Goal: Information Seeking & Learning: Check status

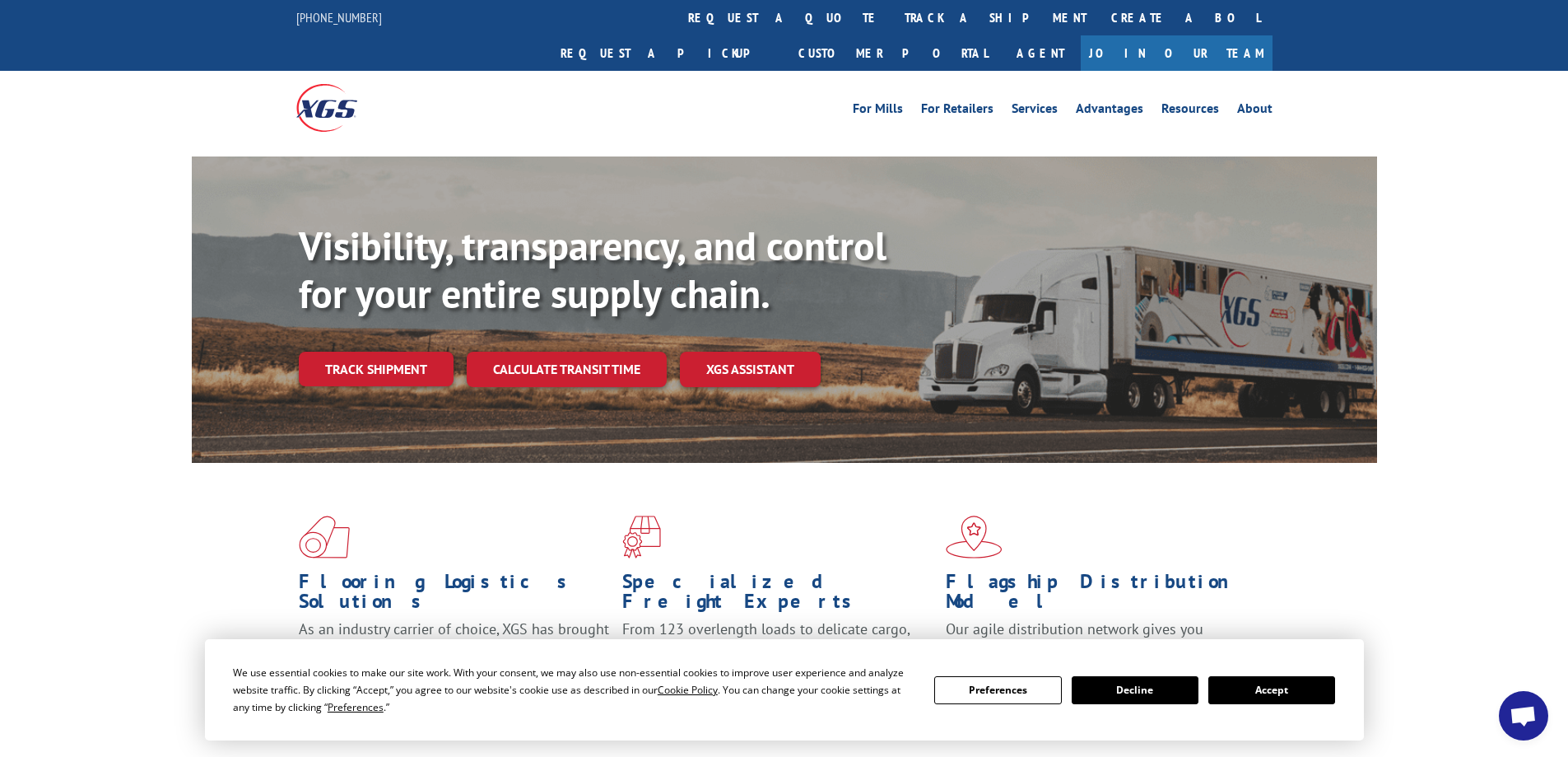
click at [1242, 683] on button "Accept" at bounding box center [1271, 690] width 127 height 28
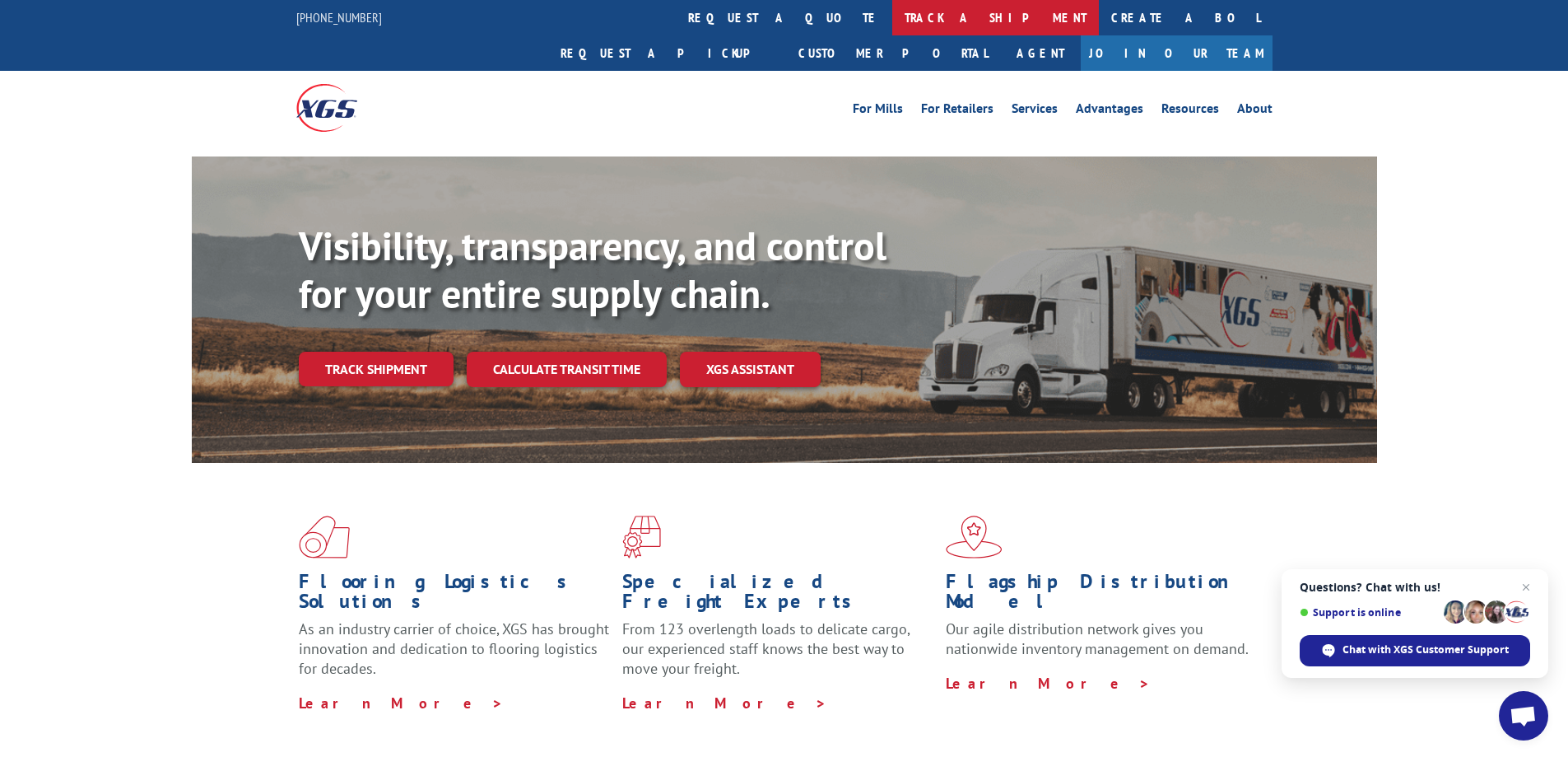
click at [892, 21] on link "track a shipment" at bounding box center [995, 17] width 207 height 36
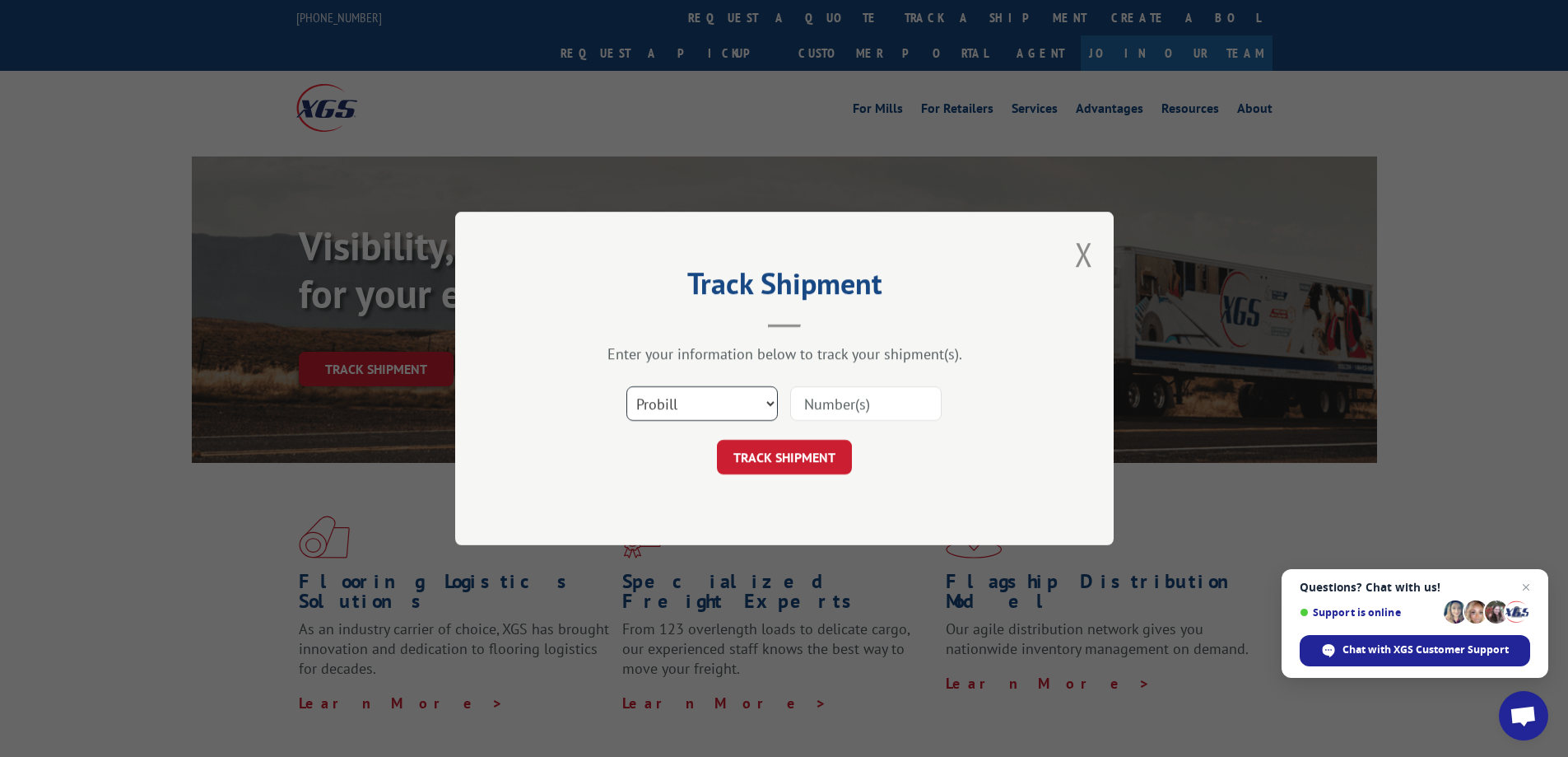
click at [758, 404] on select "Select category... Probill BOL PO" at bounding box center [702, 403] width 151 height 35
click at [767, 399] on select "Select category... Probill BOL PO" at bounding box center [702, 403] width 151 height 35
click at [841, 398] on input at bounding box center [866, 403] width 151 height 35
paste input "363409"
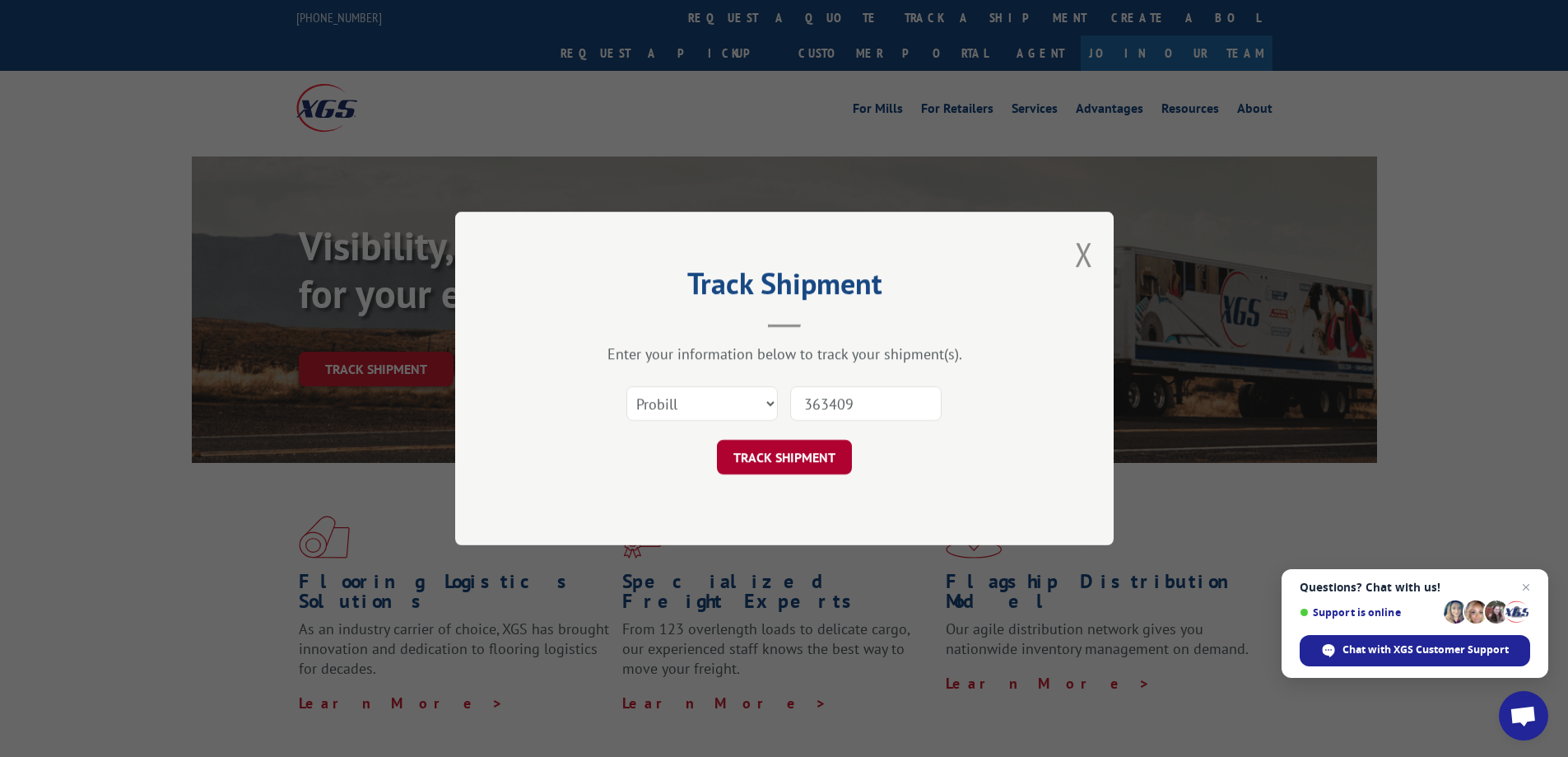
type input "363409"
click at [822, 451] on button "TRACK SHIPMENT" at bounding box center [784, 457] width 135 height 35
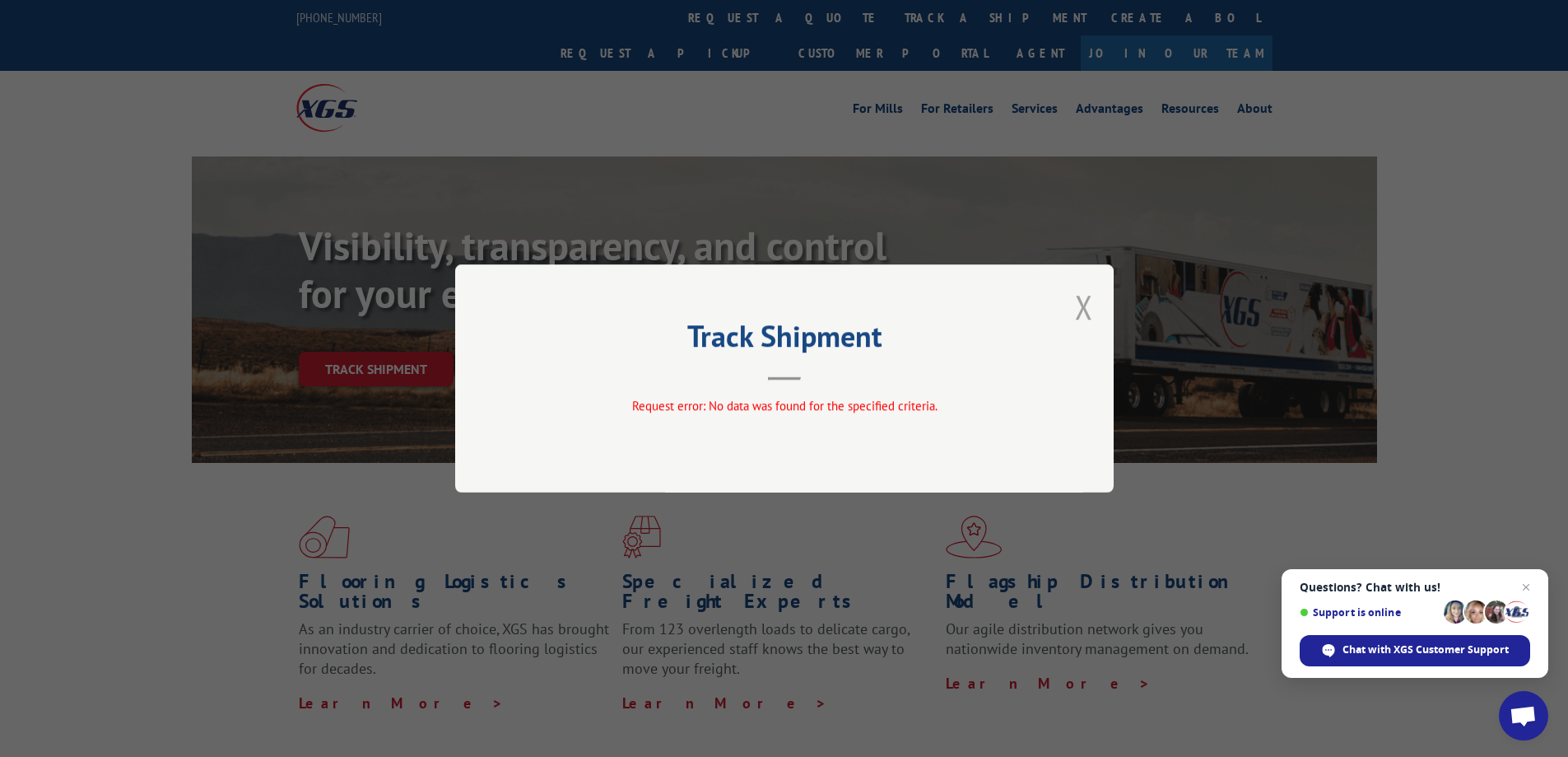
click at [1078, 306] on button "Close modal" at bounding box center [1084, 306] width 18 height 44
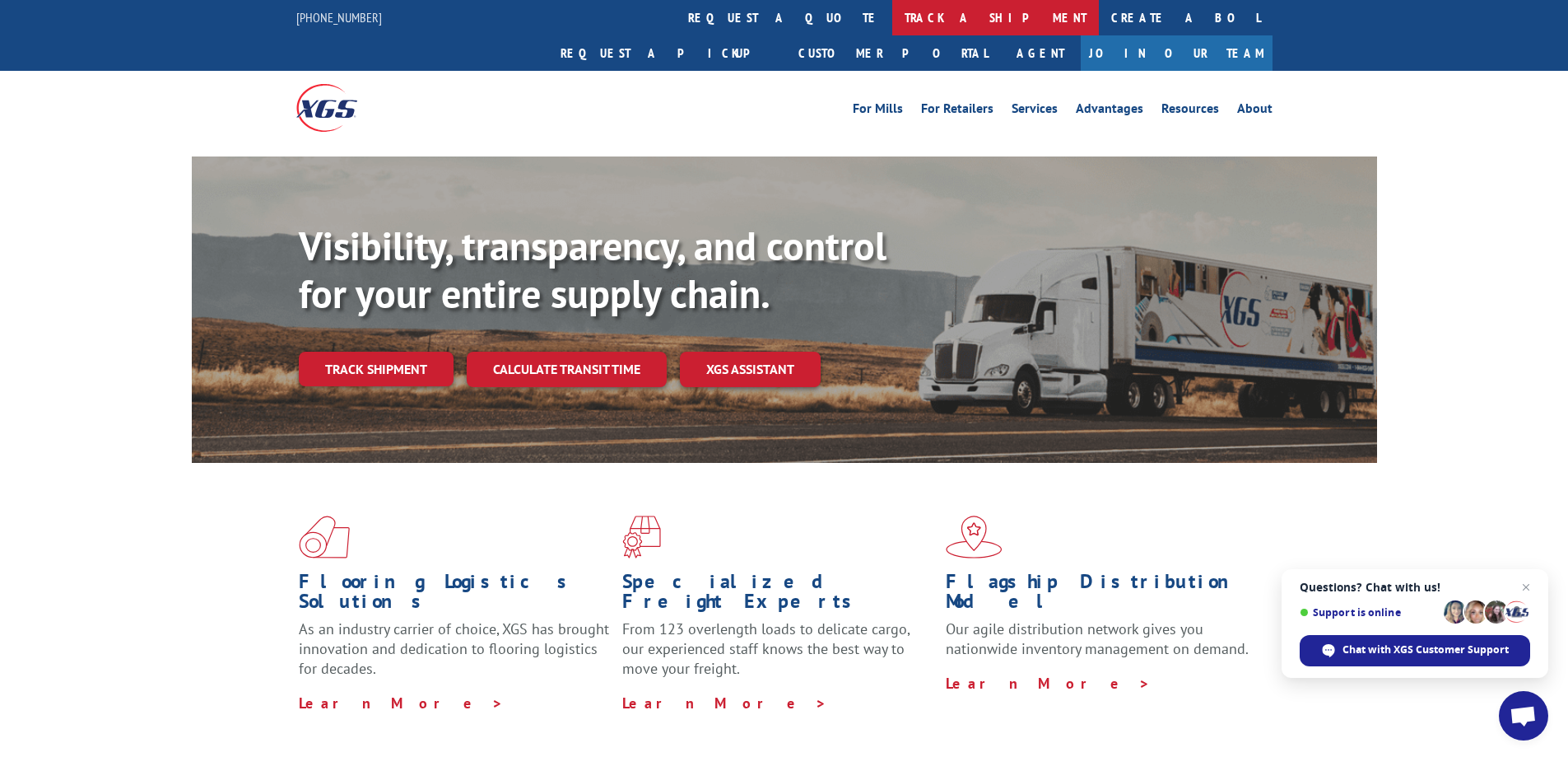
click at [892, 19] on link "track a shipment" at bounding box center [995, 17] width 207 height 36
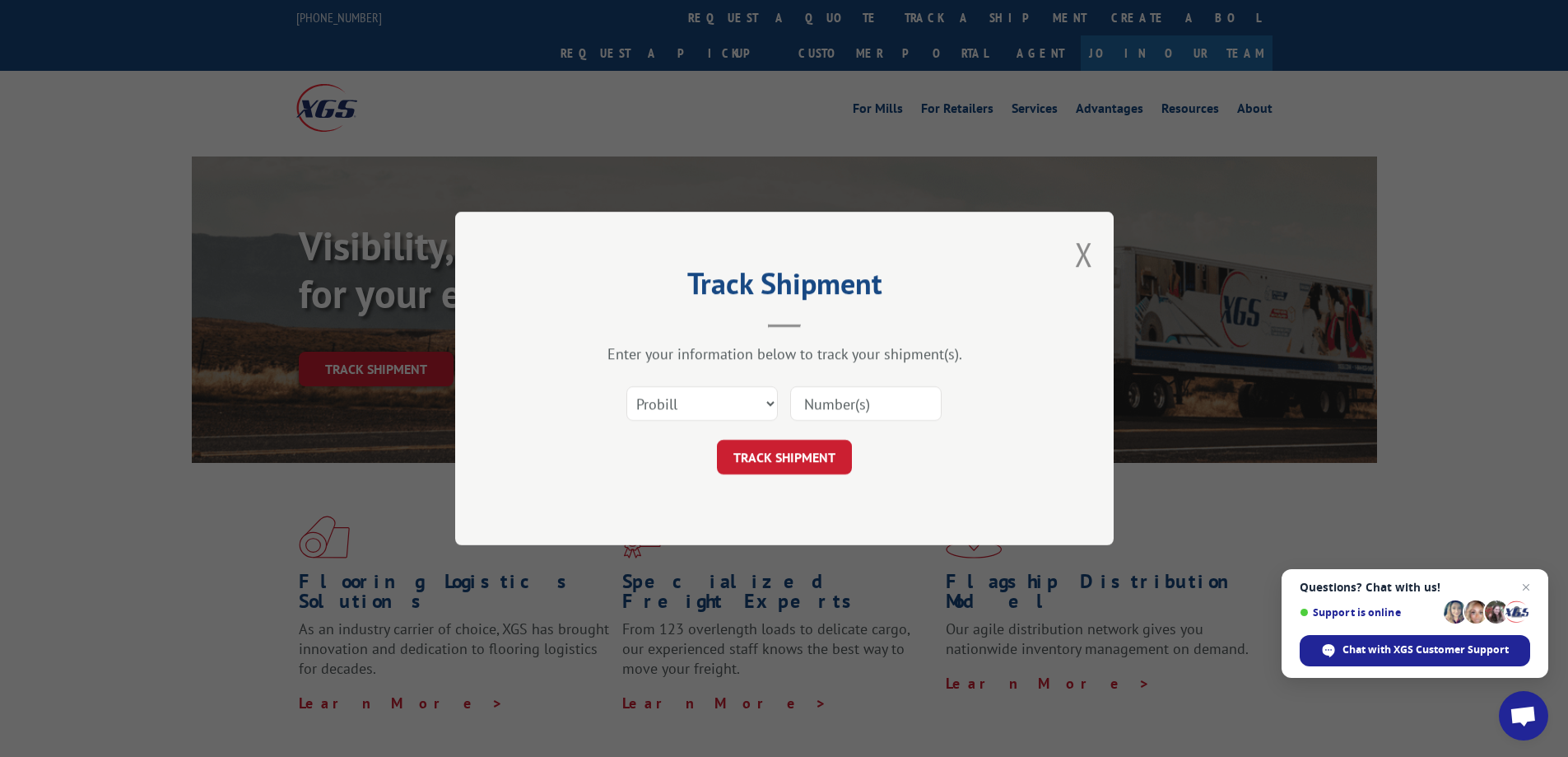
click at [869, 413] on input at bounding box center [866, 403] width 151 height 35
paste input "363409"
type input "363409"
click at [785, 458] on button "TRACK SHIPMENT" at bounding box center [784, 457] width 135 height 35
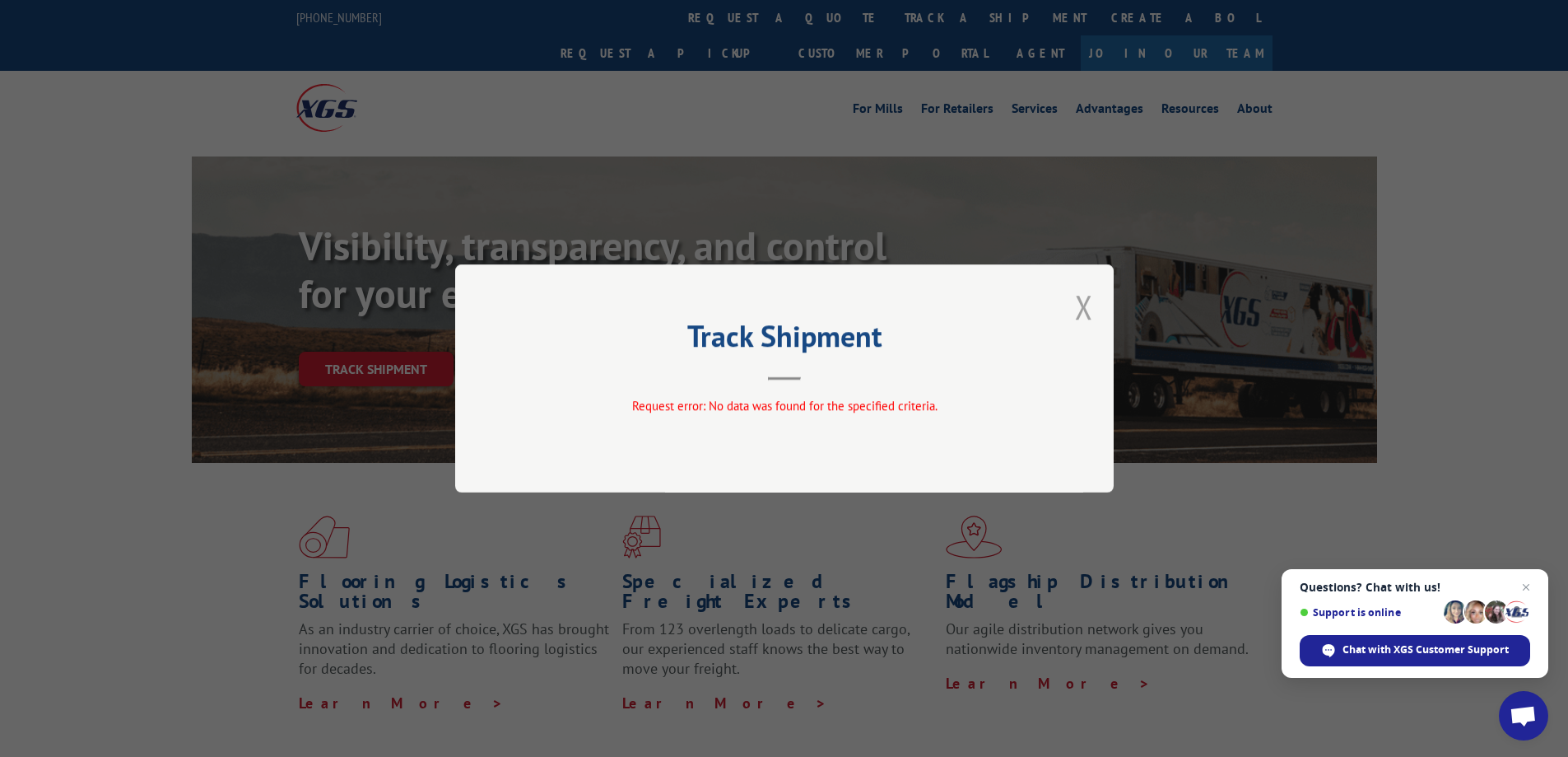
click at [1088, 303] on button "Close modal" at bounding box center [1084, 306] width 18 height 44
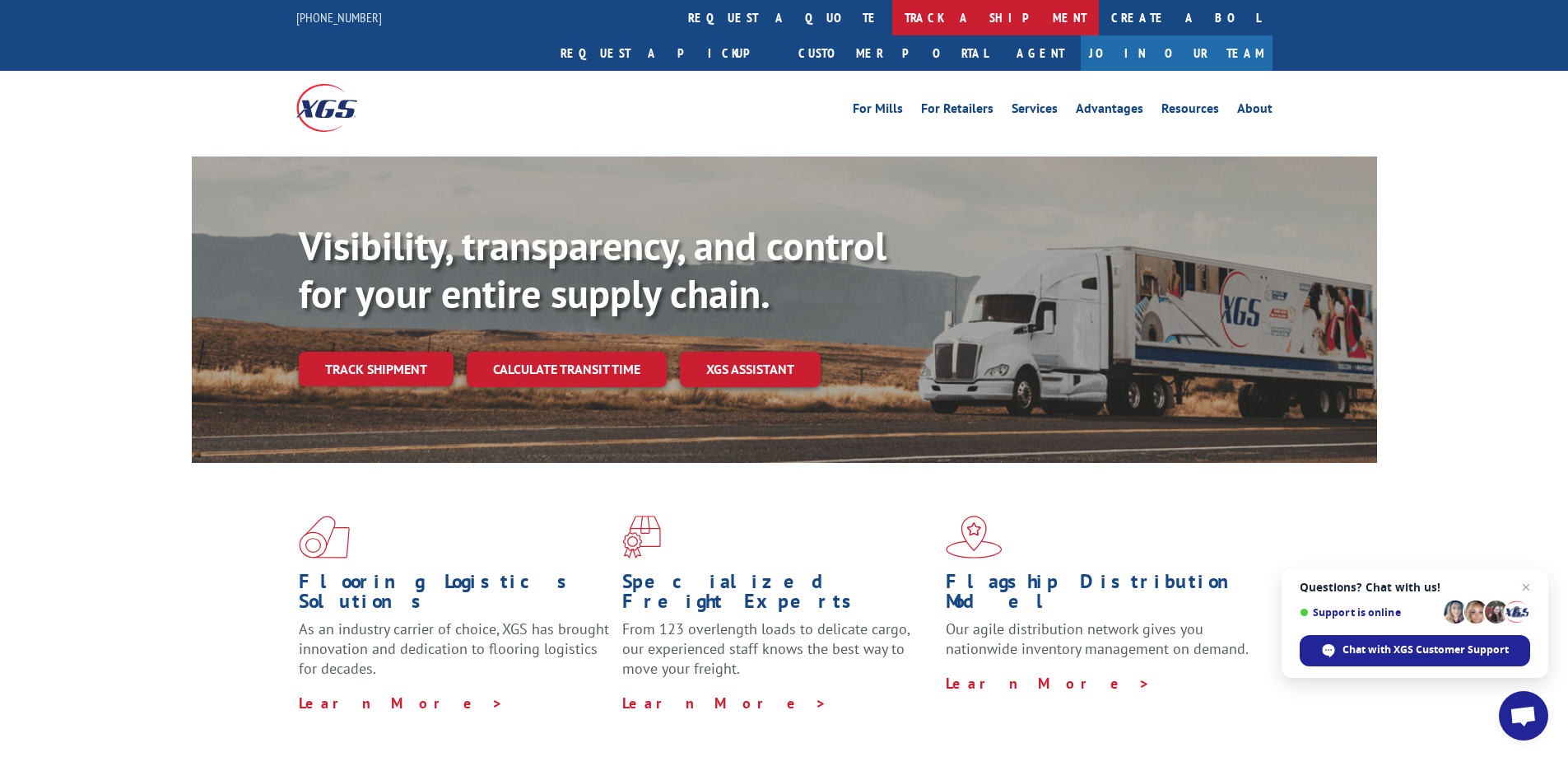
click at [892, 17] on link "track a shipment" at bounding box center [995, 17] width 207 height 36
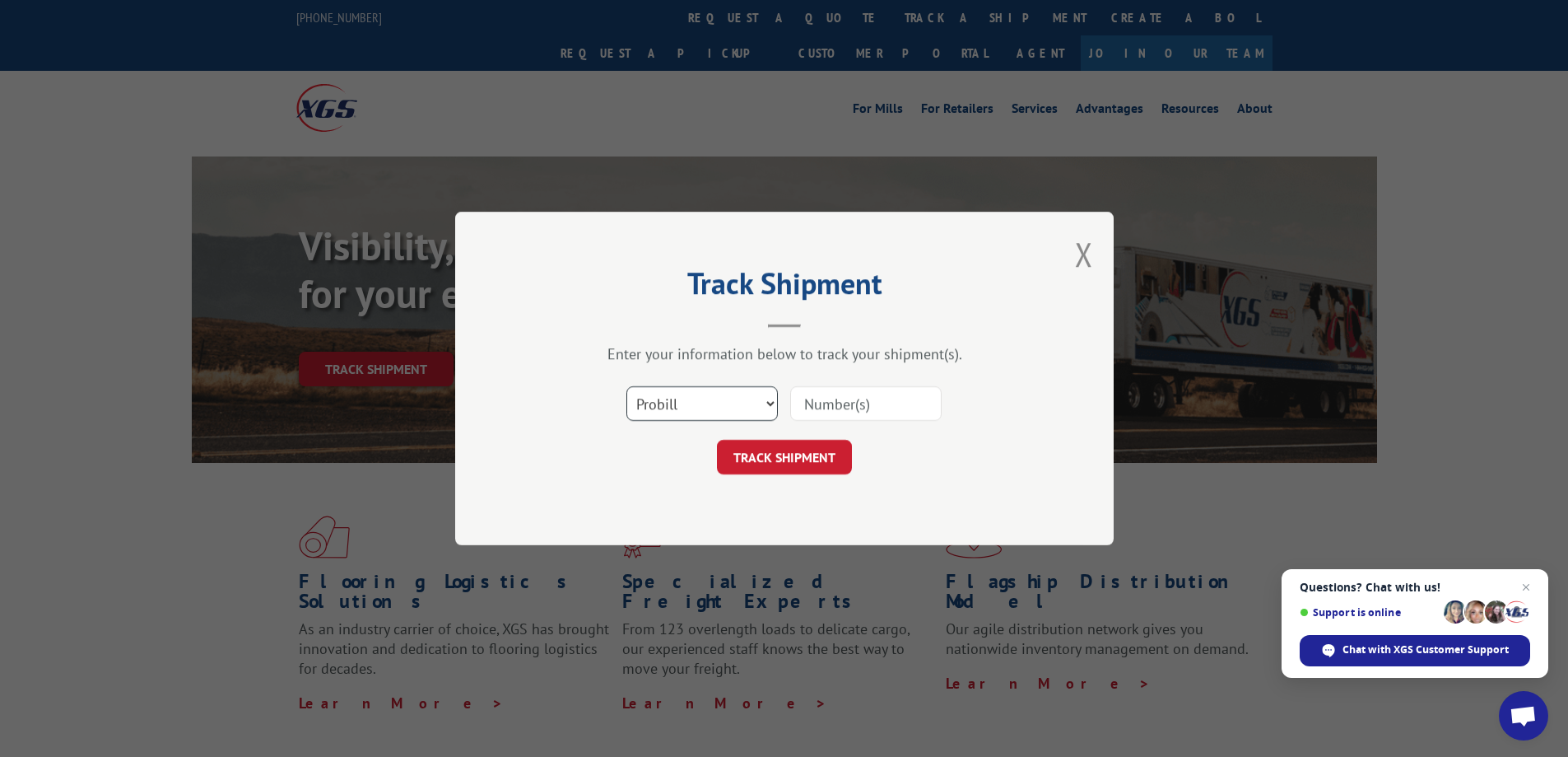
click at [736, 395] on select "Select category... Probill BOL PO" at bounding box center [702, 403] width 151 height 35
select select "bol"
click at [626, 386] on select "Select category... Probill BOL PO" at bounding box center [702, 403] width 151 height 35
click at [849, 410] on input at bounding box center [866, 403] width 151 height 35
paste input "363409"
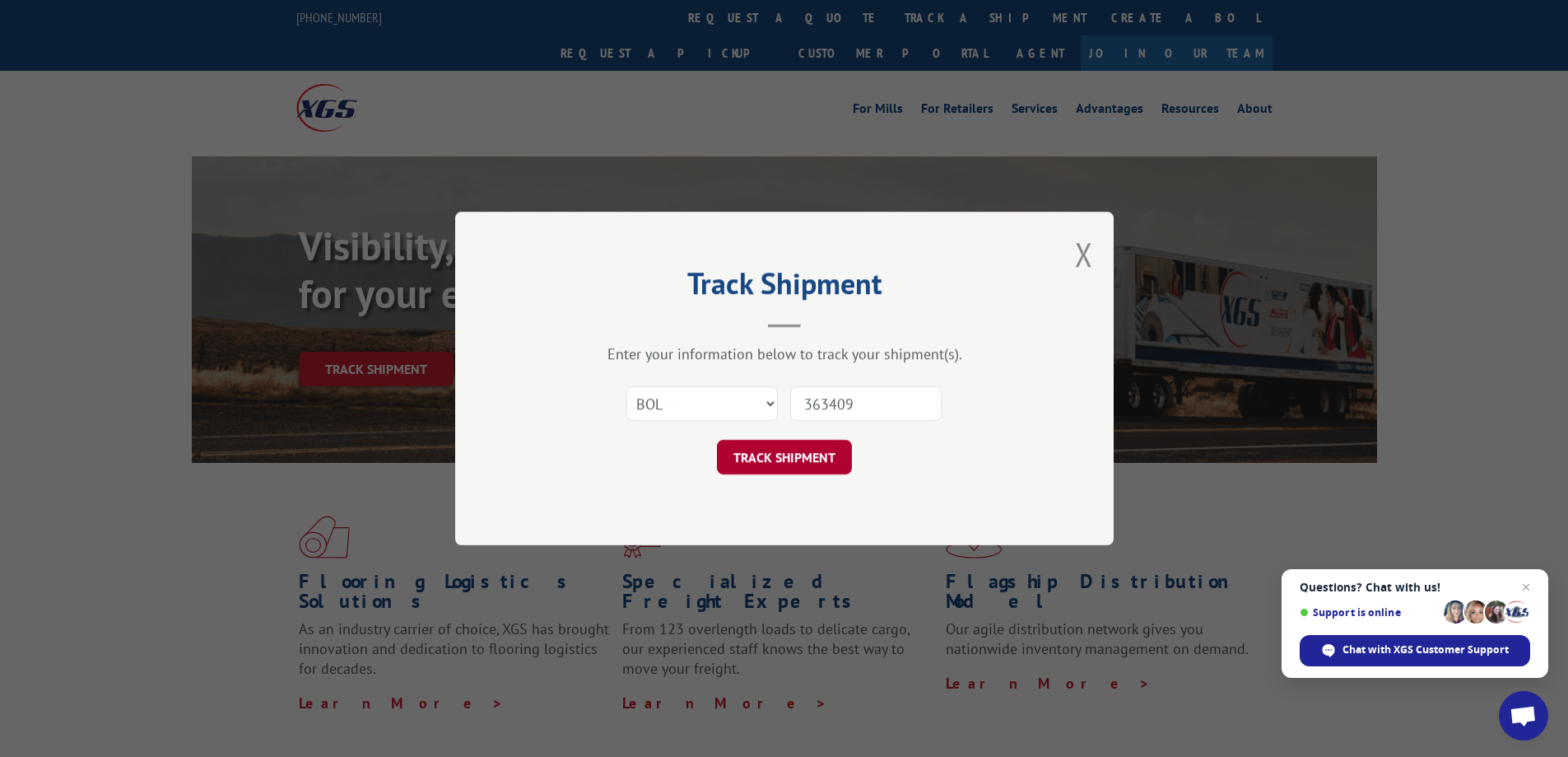
type input "363409"
click at [789, 445] on button "TRACK SHIPMENT" at bounding box center [784, 457] width 135 height 35
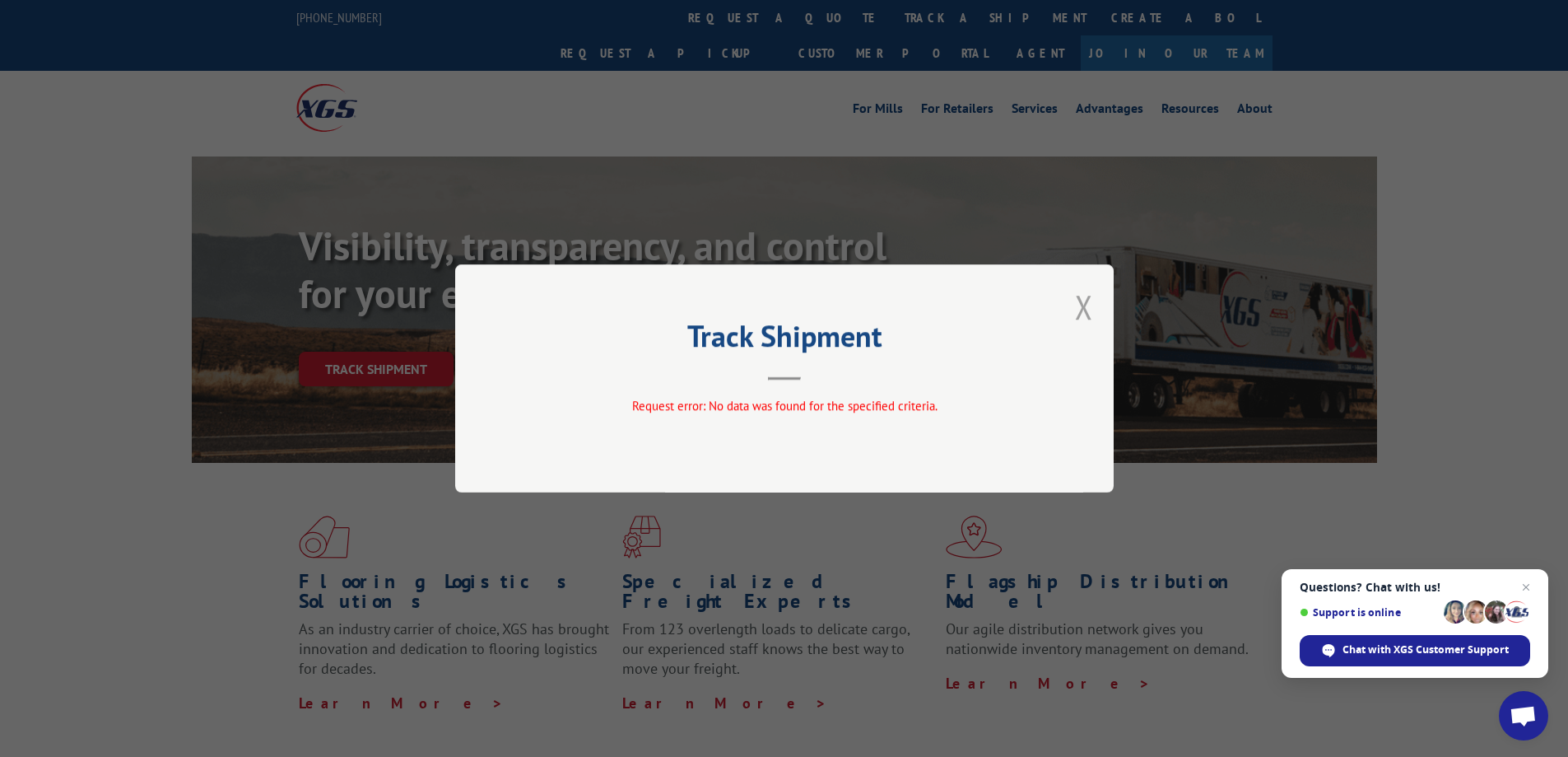
click at [1085, 306] on button "Close modal" at bounding box center [1084, 306] width 18 height 44
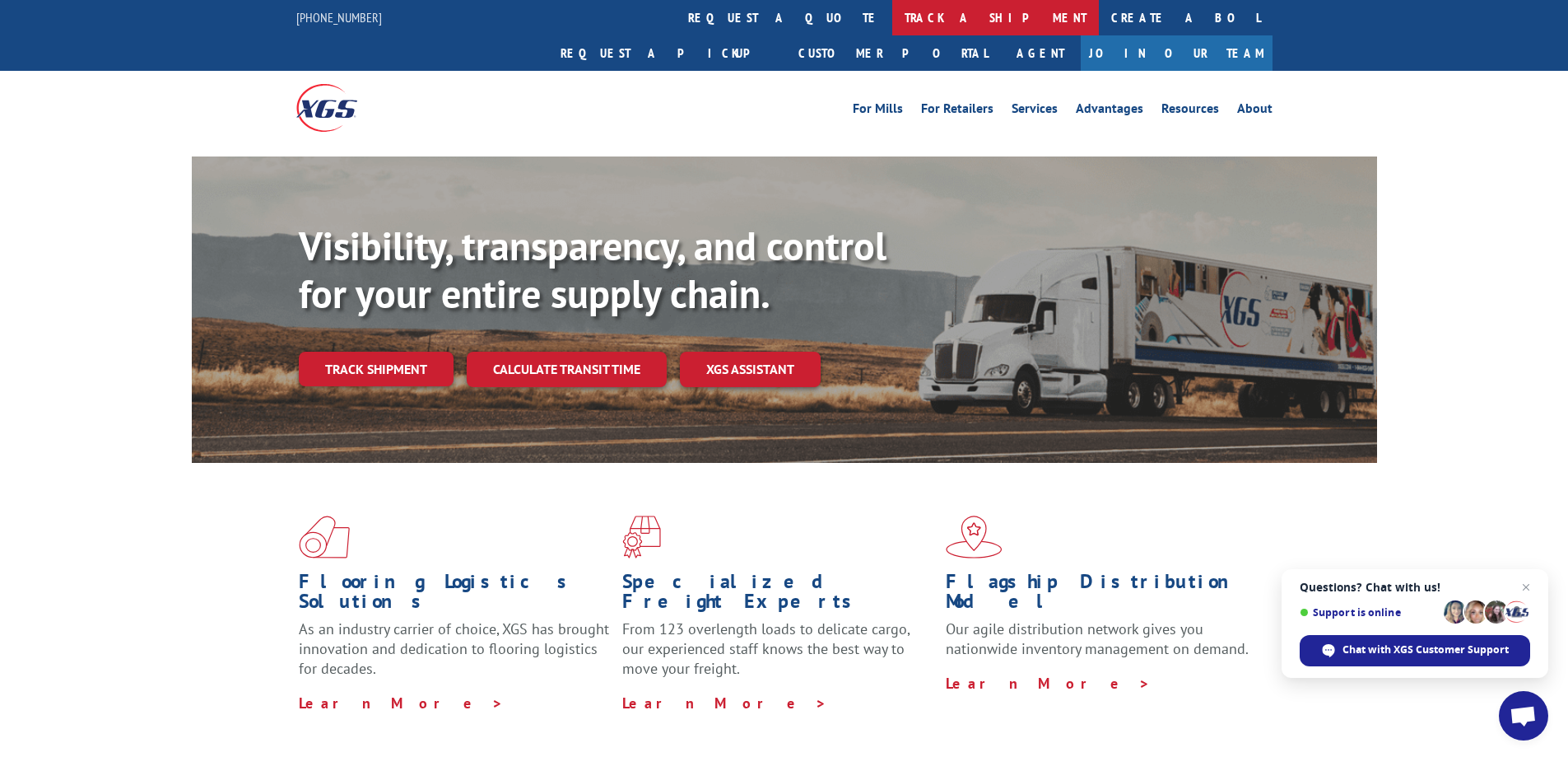
click at [892, 20] on link "track a shipment" at bounding box center [995, 17] width 207 height 36
